Goal: Information Seeking & Learning: Find specific fact

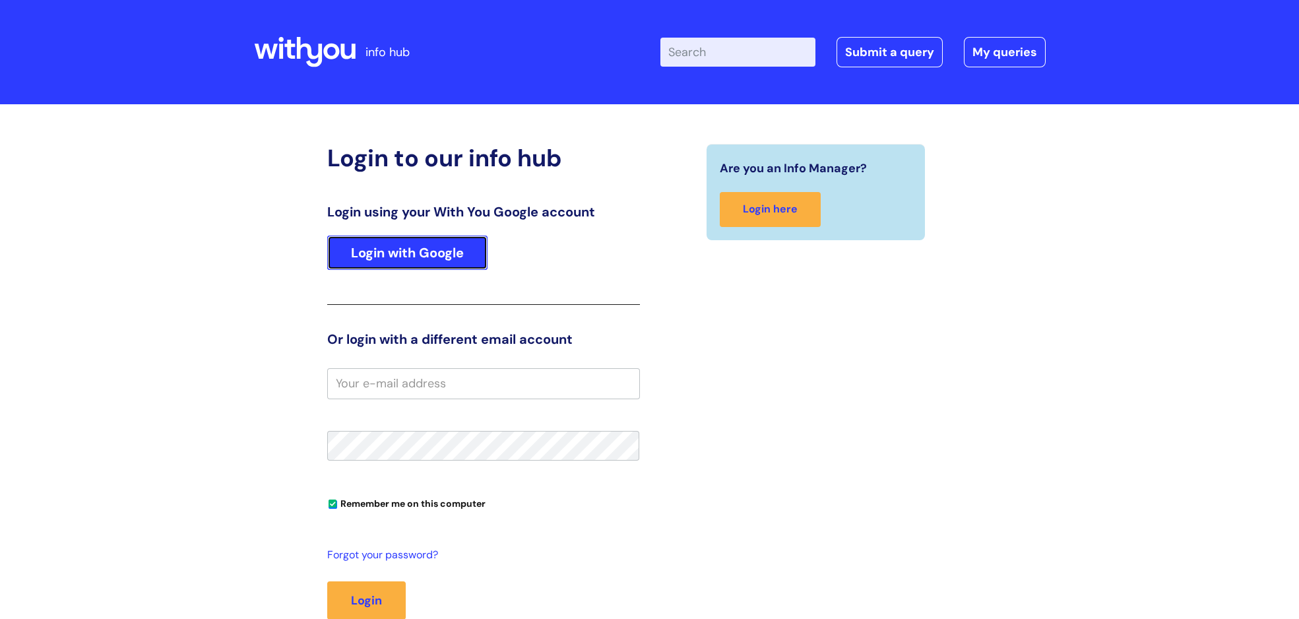
click at [404, 266] on link "Login with Google" at bounding box center [407, 253] width 160 height 34
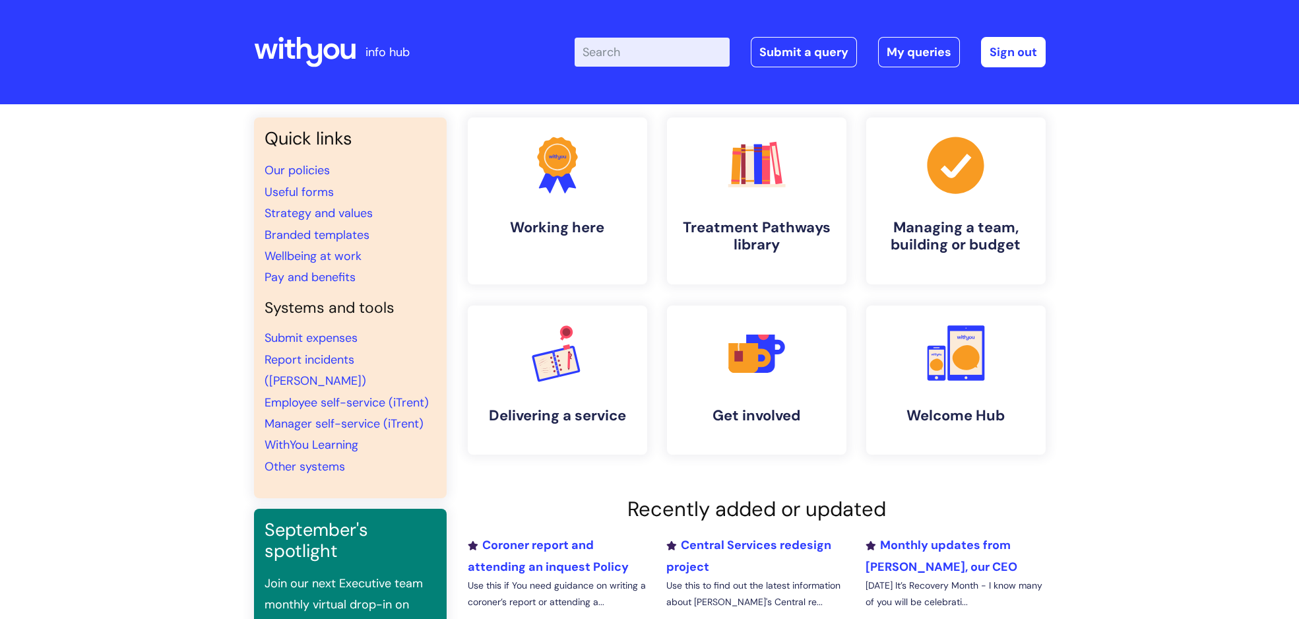
click at [698, 57] on input "Enter your search term here..." at bounding box center [652, 52] width 155 height 29
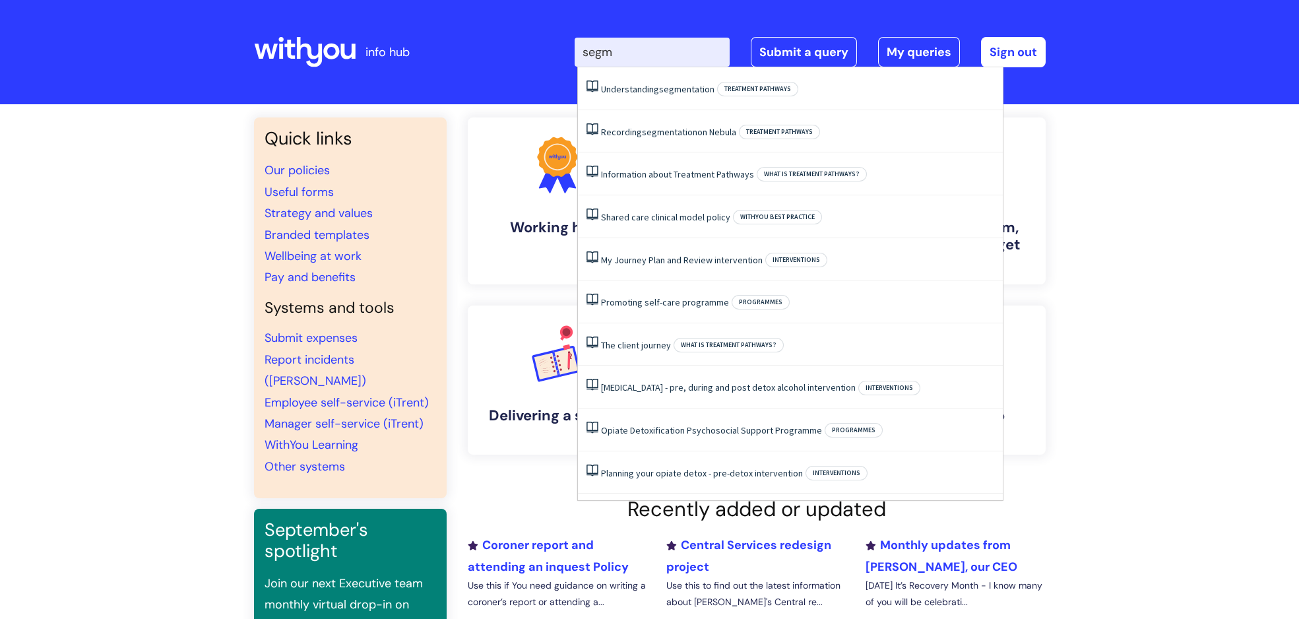
type input "segme"
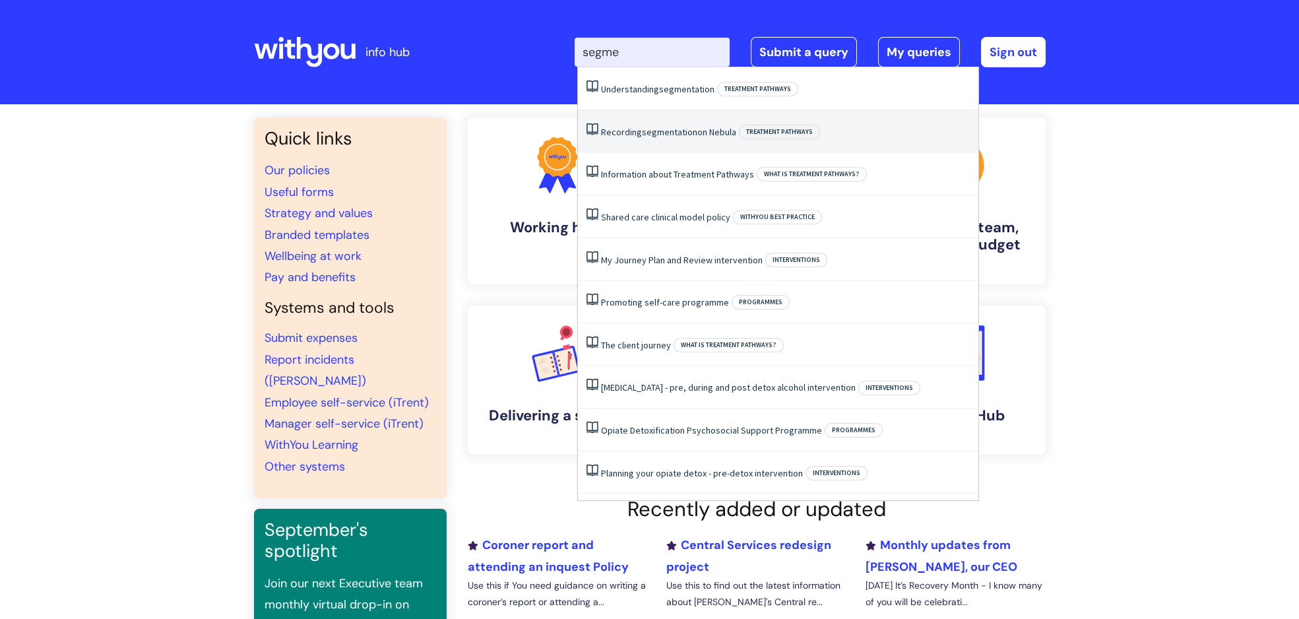
click at [644, 132] on span "segmentation" at bounding box center [669, 132] width 55 height 12
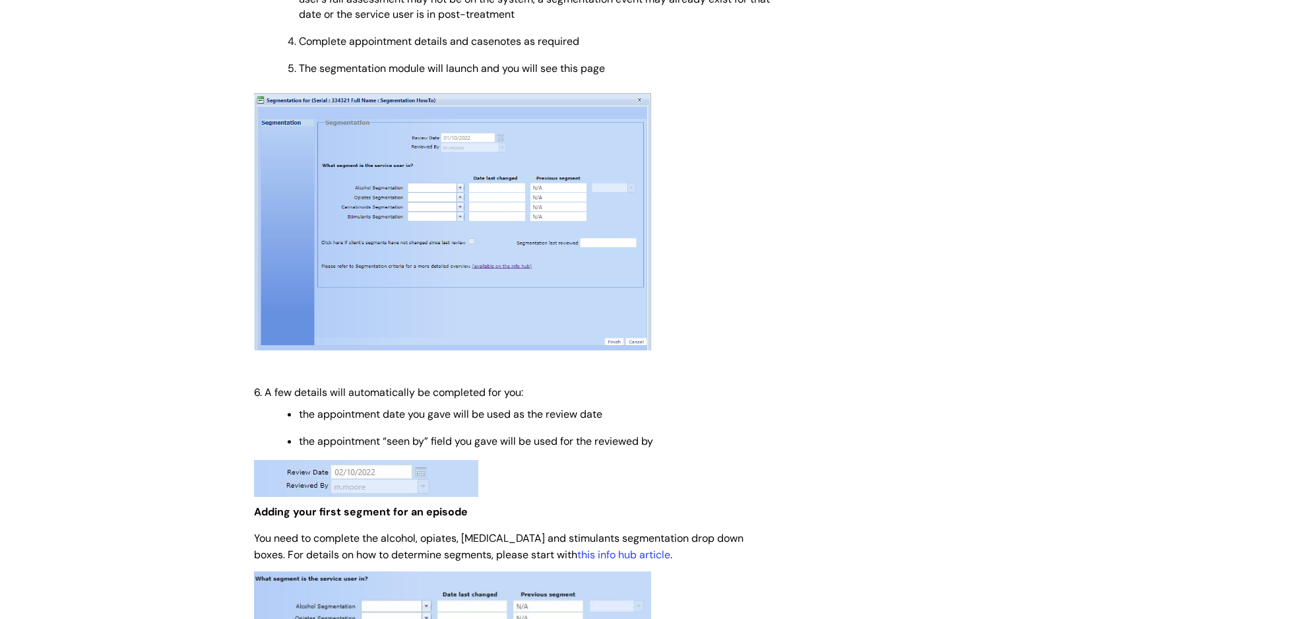
scroll to position [649, 0]
